Goal: Entertainment & Leisure: Consume media (video, audio)

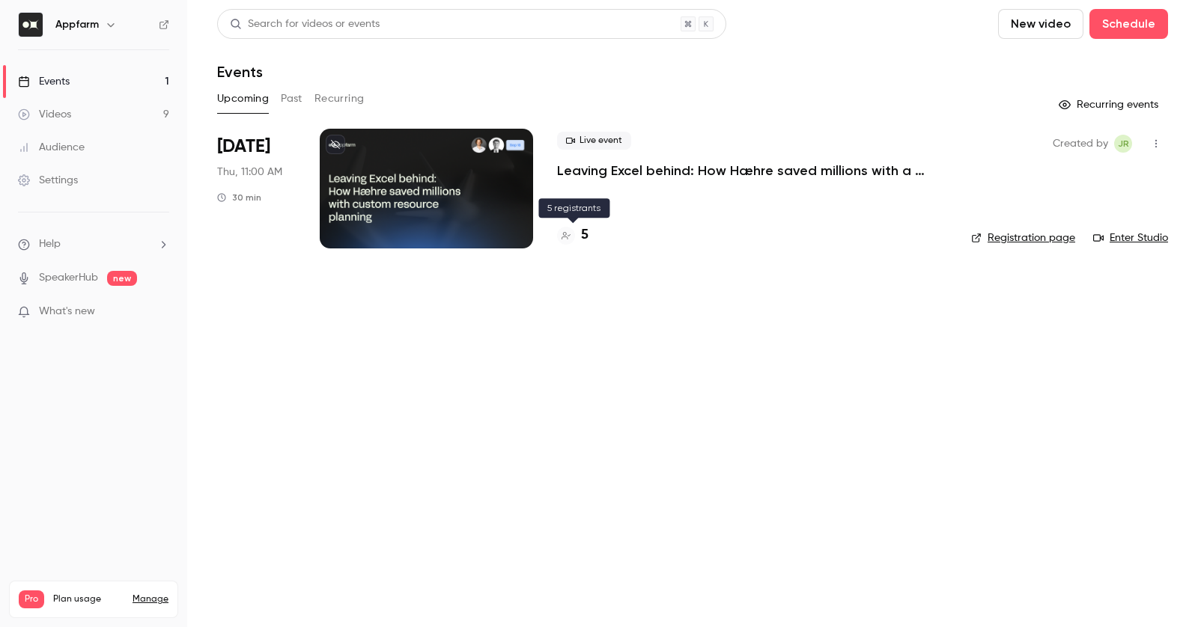
click at [577, 231] on div "5" at bounding box center [572, 235] width 31 height 20
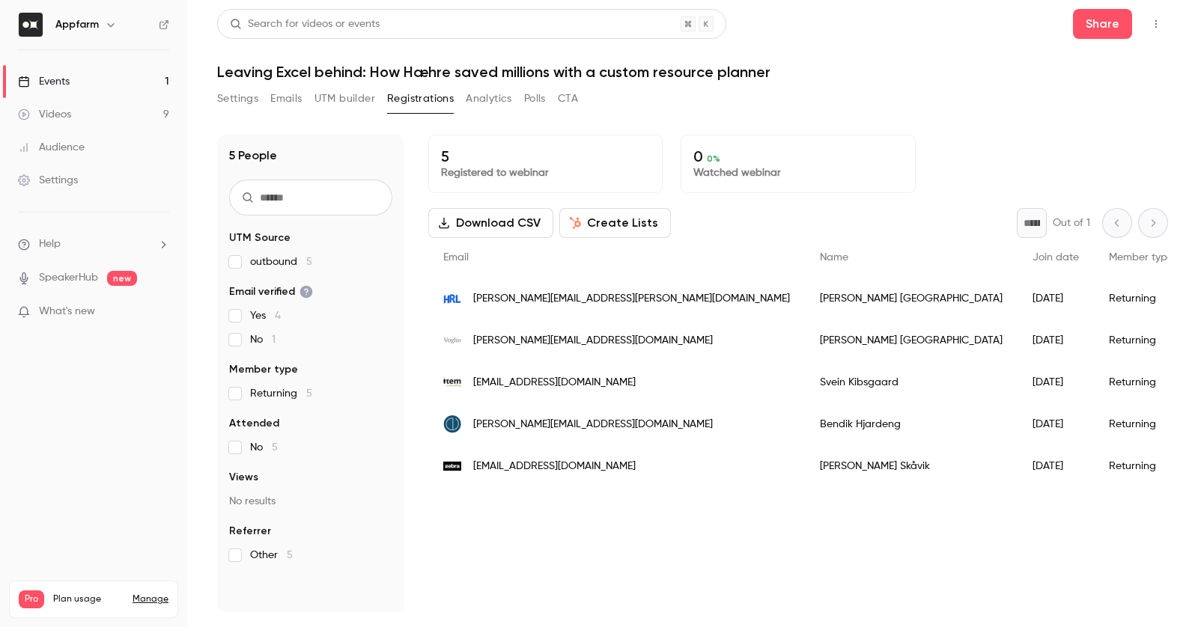
click at [118, 276] on span "new" at bounding box center [122, 278] width 30 height 15
click at [63, 272] on link "SpeakerHub" at bounding box center [68, 278] width 59 height 16
click at [85, 308] on span "What's new" at bounding box center [67, 312] width 56 height 16
click at [137, 405] on div at bounding box center [599, 313] width 1198 height 627
click at [64, 123] on link "Videos 9" at bounding box center [93, 114] width 187 height 33
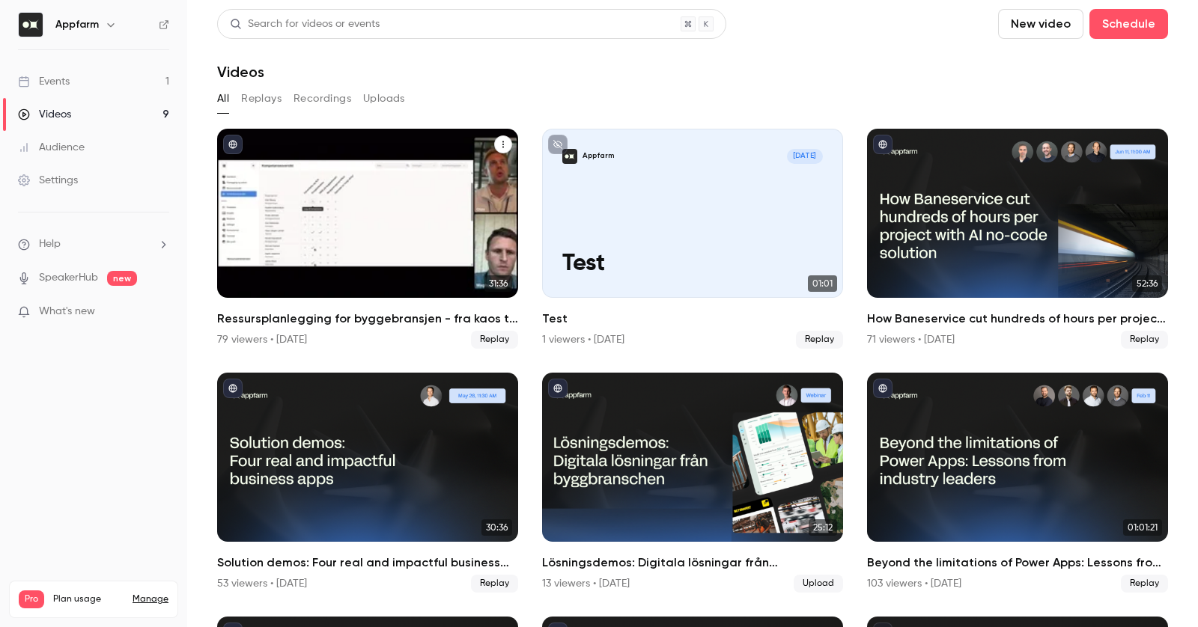
click at [394, 197] on div "Ressursplanlegging for byggebransjen - fra kaos til kontroll på rekordtid" at bounding box center [367, 213] width 301 height 169
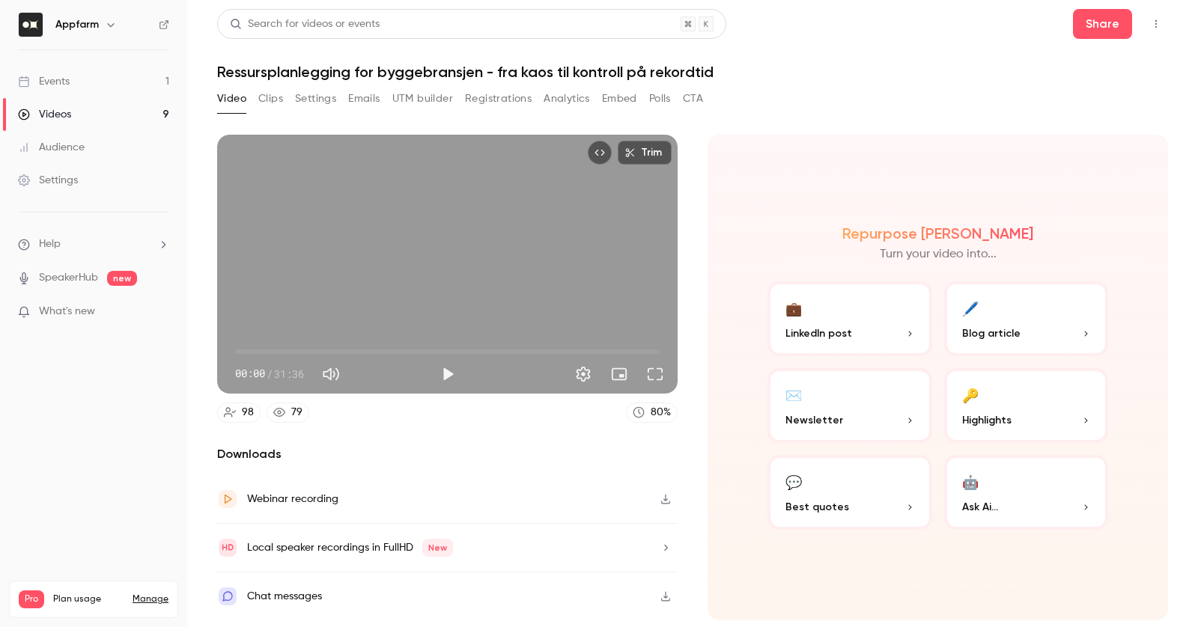
click at [1153, 22] on icon "Top Bar Actions" at bounding box center [1156, 24] width 12 height 10
click at [1153, 22] on div at bounding box center [599, 313] width 1198 height 627
